Goal: Information Seeking & Learning: Learn about a topic

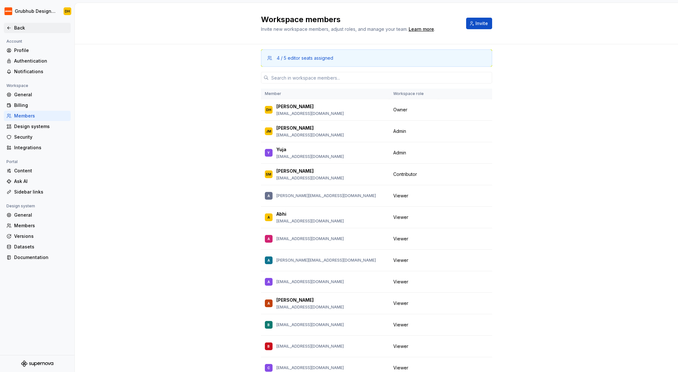
click at [9, 26] on icon at bounding box center [8, 27] width 5 height 5
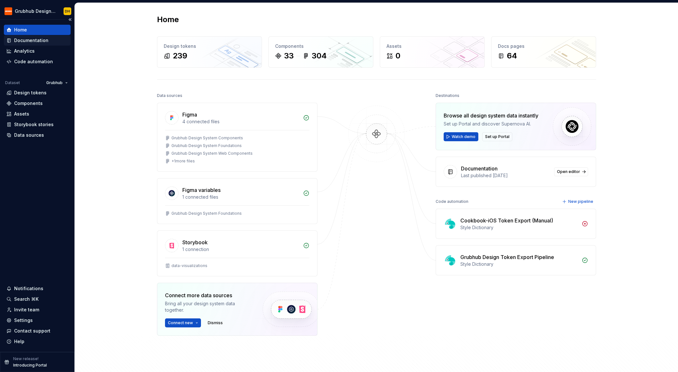
click at [31, 43] on div "Documentation" at bounding box center [31, 40] width 34 height 6
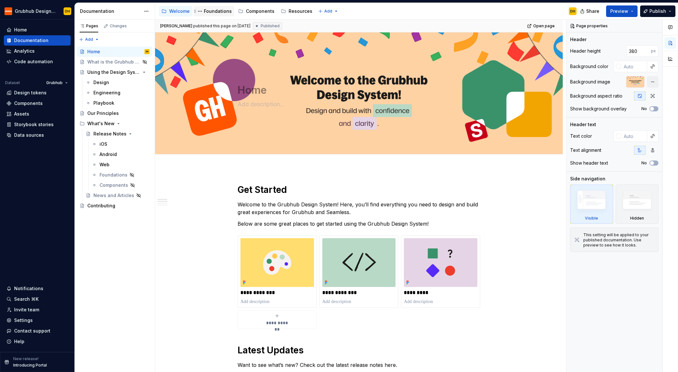
click at [217, 13] on div "Foundations" at bounding box center [218, 11] width 28 height 6
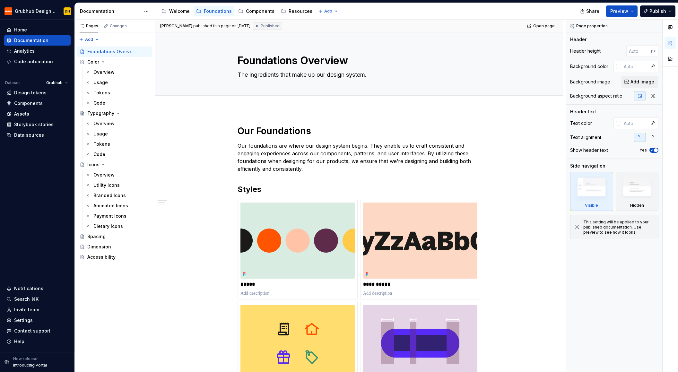
type textarea "*"
